Goal: Check status: Check status

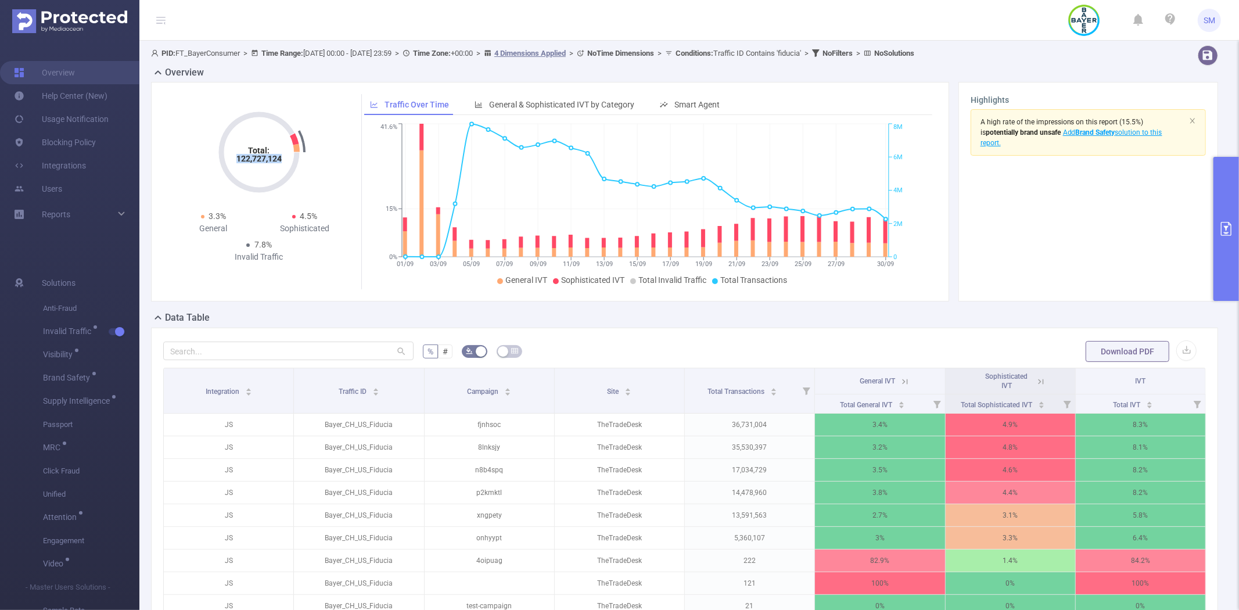
scroll to position [64, 0]
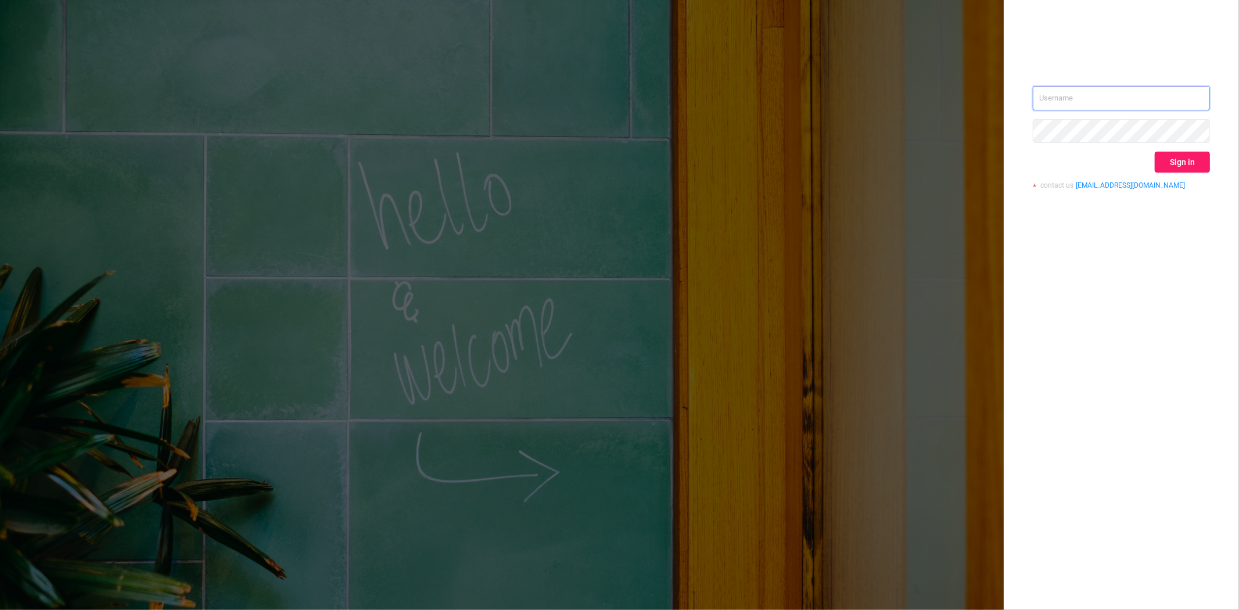
type input "steve@protected.media"
click at [1192, 160] on button "Sign in" at bounding box center [1181, 162] width 55 height 21
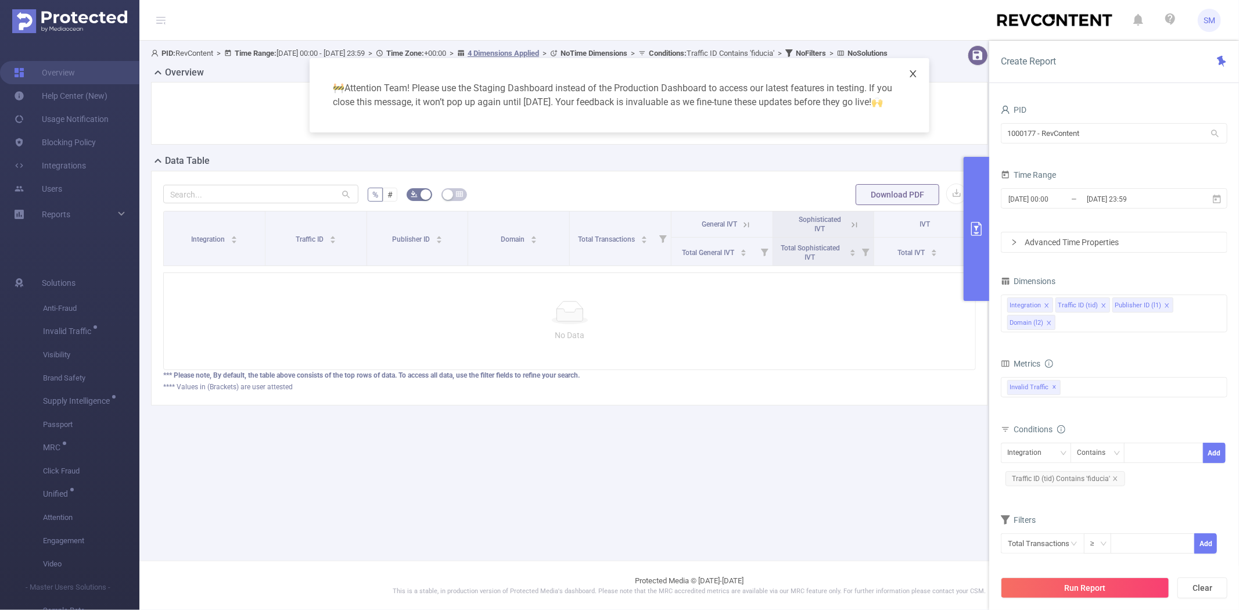
click at [911, 70] on icon "icon: close" at bounding box center [912, 73] width 9 height 9
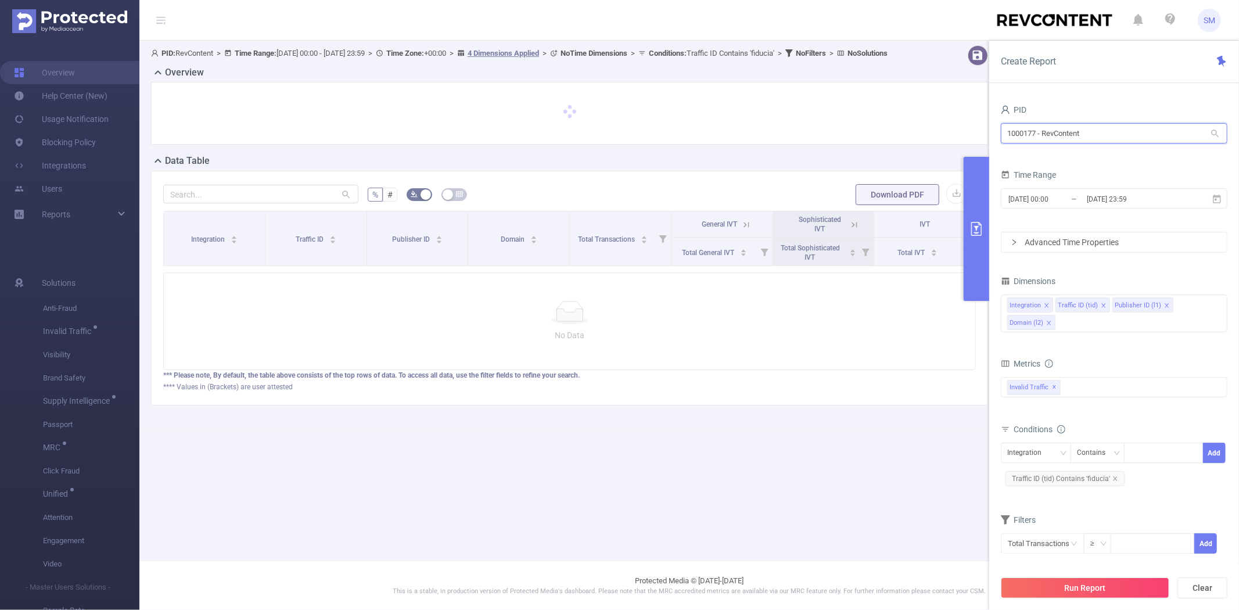
drag, startPoint x: 1112, startPoint y: 131, endPoint x: 996, endPoint y: 128, distance: 115.6
click at [996, 128] on div "PID 1000177 - RevContent 1000177 - RevContent Time Range 2025-09-01 00:00 _ 202…" at bounding box center [1114, 360] width 250 height 540
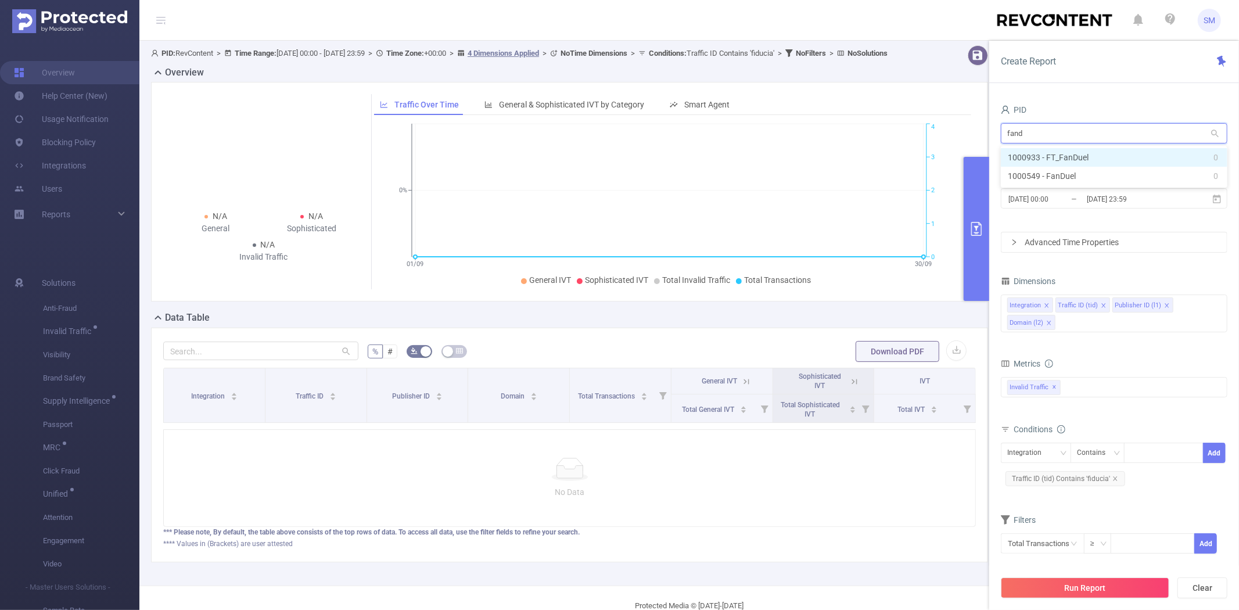
type input "fandu"
click at [1020, 153] on li "1000933 - FT_FanDuel 0" at bounding box center [1114, 157] width 226 height 19
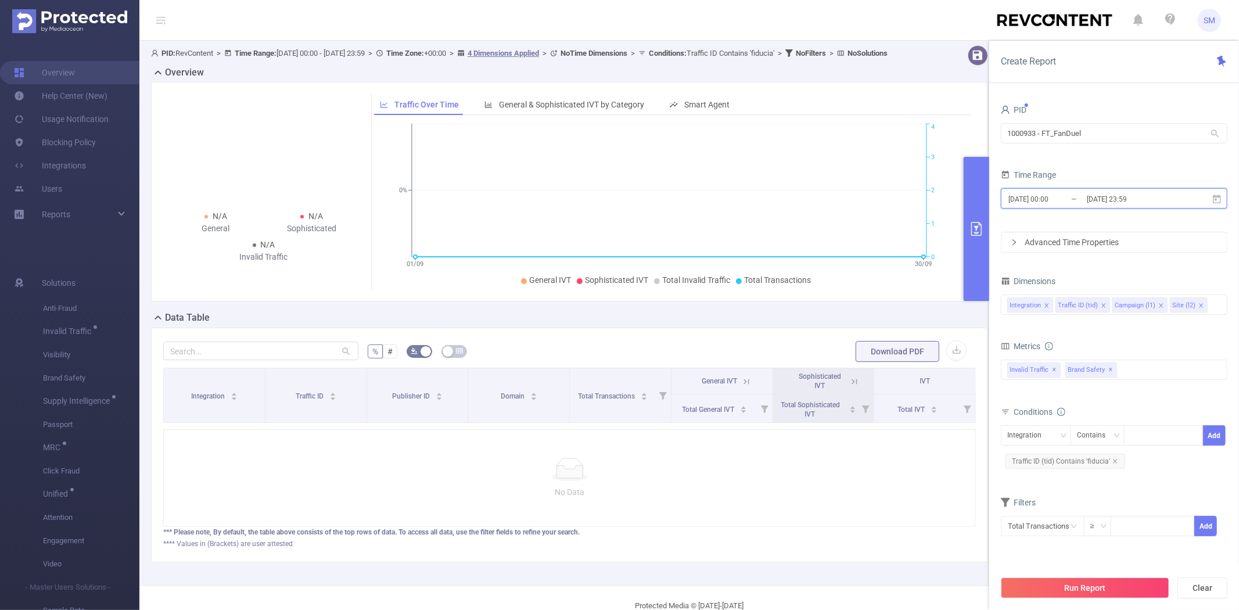
click at [1215, 196] on icon at bounding box center [1216, 198] width 8 height 9
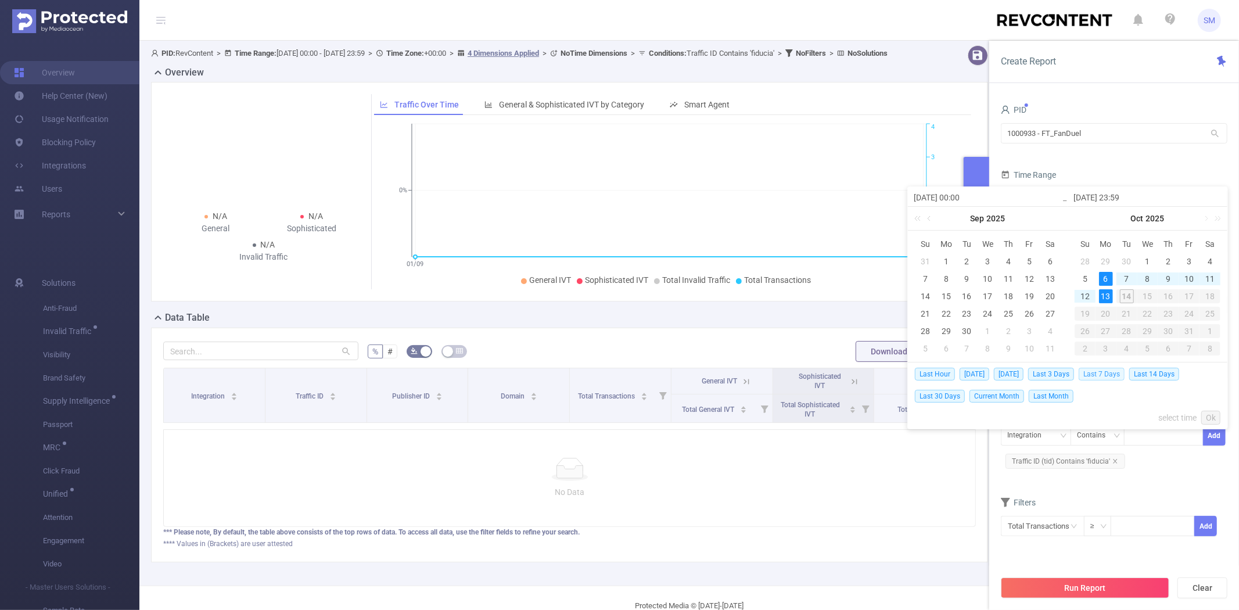
click at [1118, 374] on span "Last 7 Days" at bounding box center [1101, 374] width 46 height 13
type input "2025-10-07 00:00"
type input "2025-10-13 23:59"
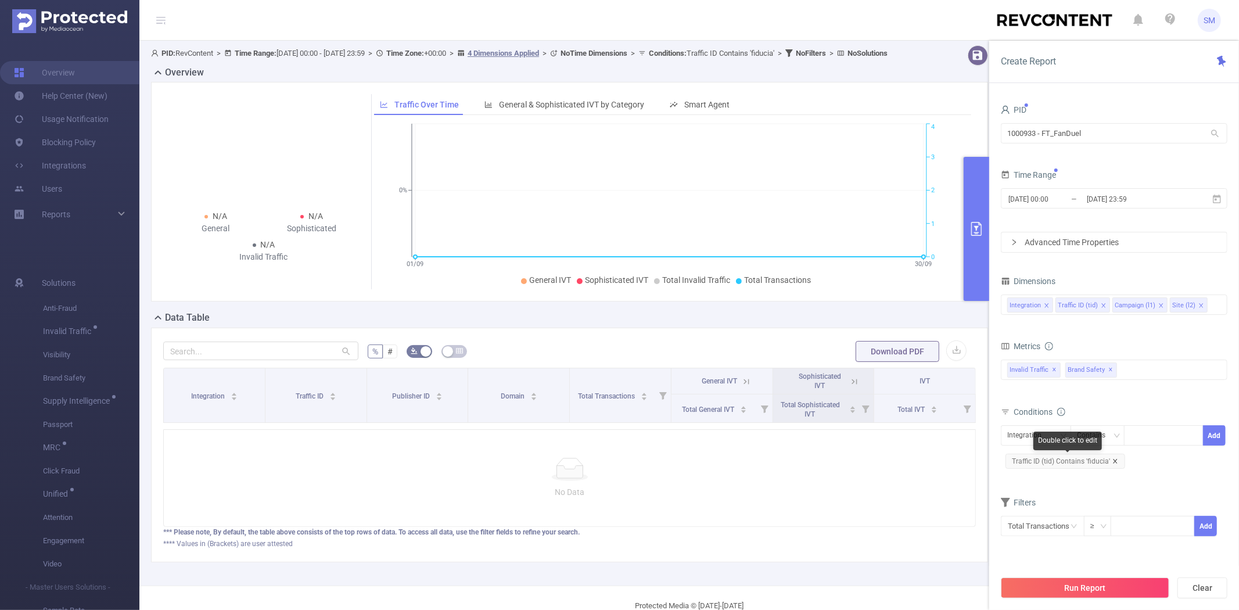
click at [1113, 459] on icon "icon: close" at bounding box center [1115, 461] width 4 height 4
click at [1090, 593] on button "Run Report" at bounding box center [1085, 587] width 168 height 21
